Goal: Task Accomplishment & Management: Use online tool/utility

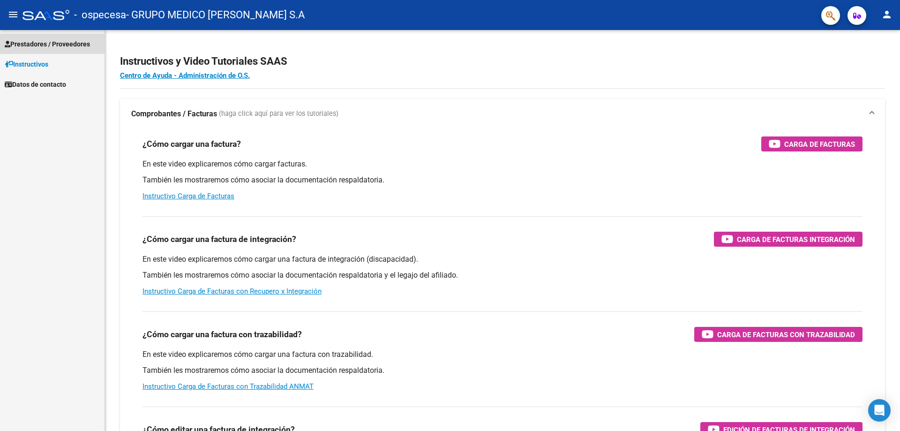
click at [71, 45] on span "Prestadores / Proveedores" at bounding box center [47, 44] width 85 height 10
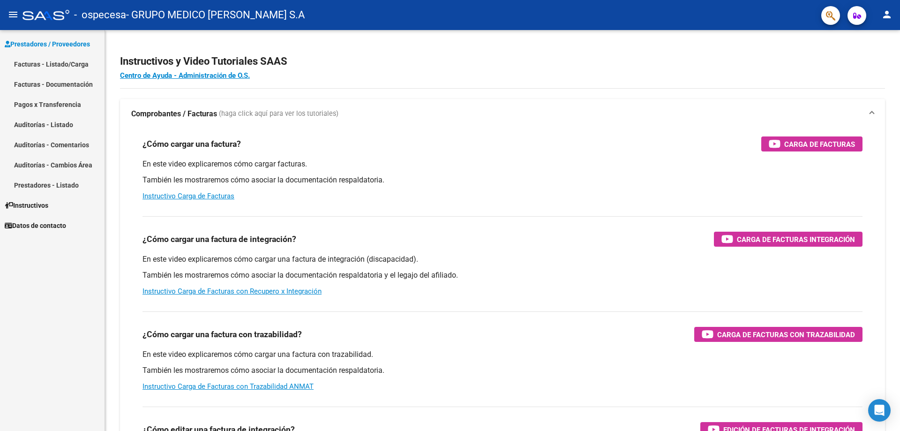
click at [78, 63] on link "Facturas - Listado/Carga" at bounding box center [52, 64] width 105 height 20
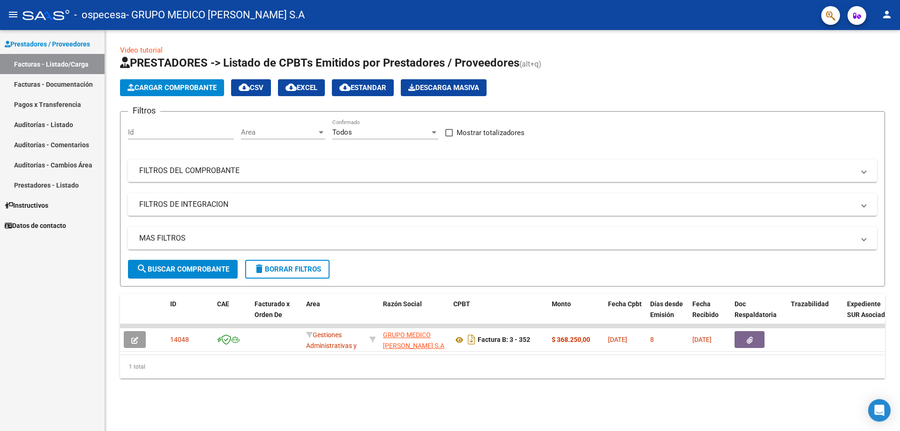
click at [64, 103] on link "Pagos x Transferencia" at bounding box center [52, 104] width 105 height 20
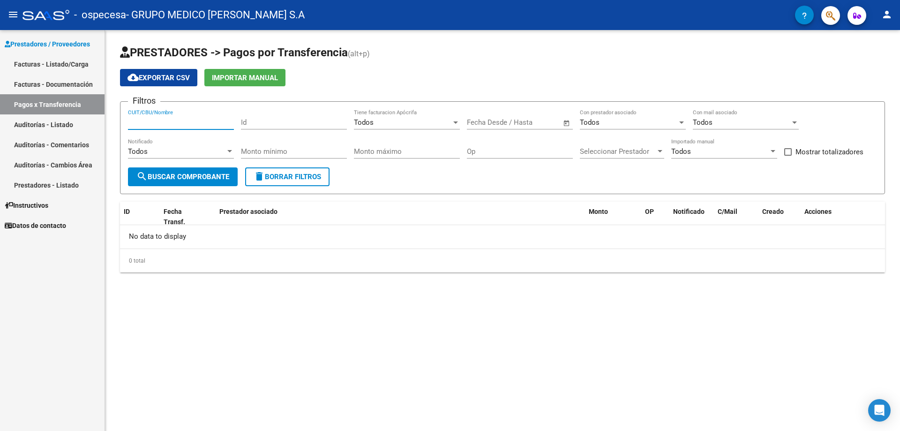
click at [155, 123] on input "CUIT/CBU/Nombre" at bounding box center [181, 122] width 106 height 8
click at [157, 123] on input "CUIT/CBU/Nombre" at bounding box center [181, 122] width 106 height 8
drag, startPoint x: 414, startPoint y: 313, endPoint x: 420, endPoint y: 305, distance: 10.4
click at [414, 312] on mat-sidenav-content "PRESTADORES -> Pagos por Transferencia (alt+p) cloud_download Exportar CSV Impo…" at bounding box center [502, 230] width 795 height 401
click at [885, 15] on mat-icon "person" at bounding box center [886, 14] width 11 height 11
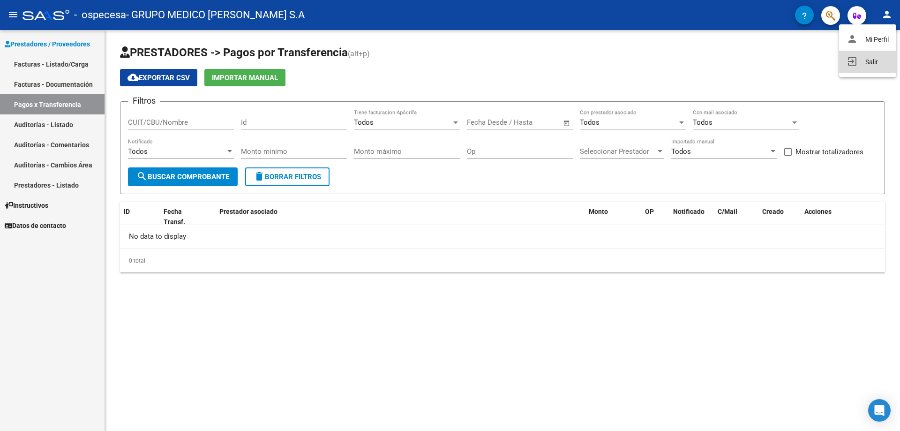
click at [871, 63] on button "exit_to_app Salir" at bounding box center [867, 62] width 57 height 22
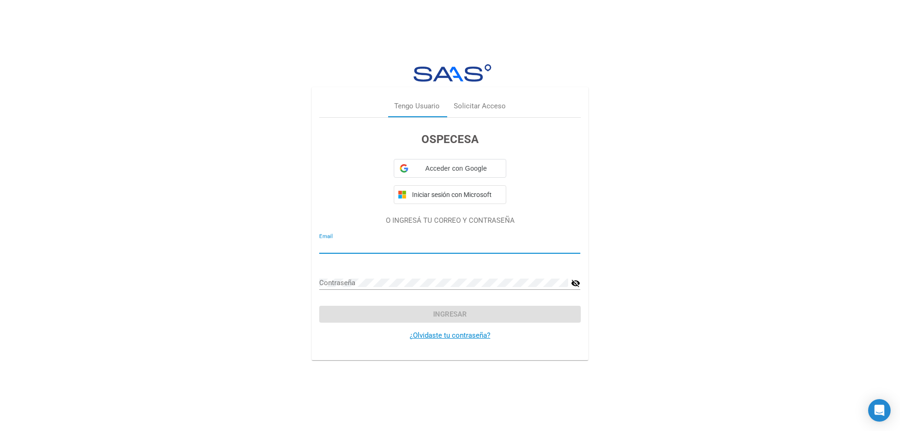
type input "[EMAIL_ADDRESS][DOMAIN_NAME]"
